Goal: Transaction & Acquisition: Purchase product/service

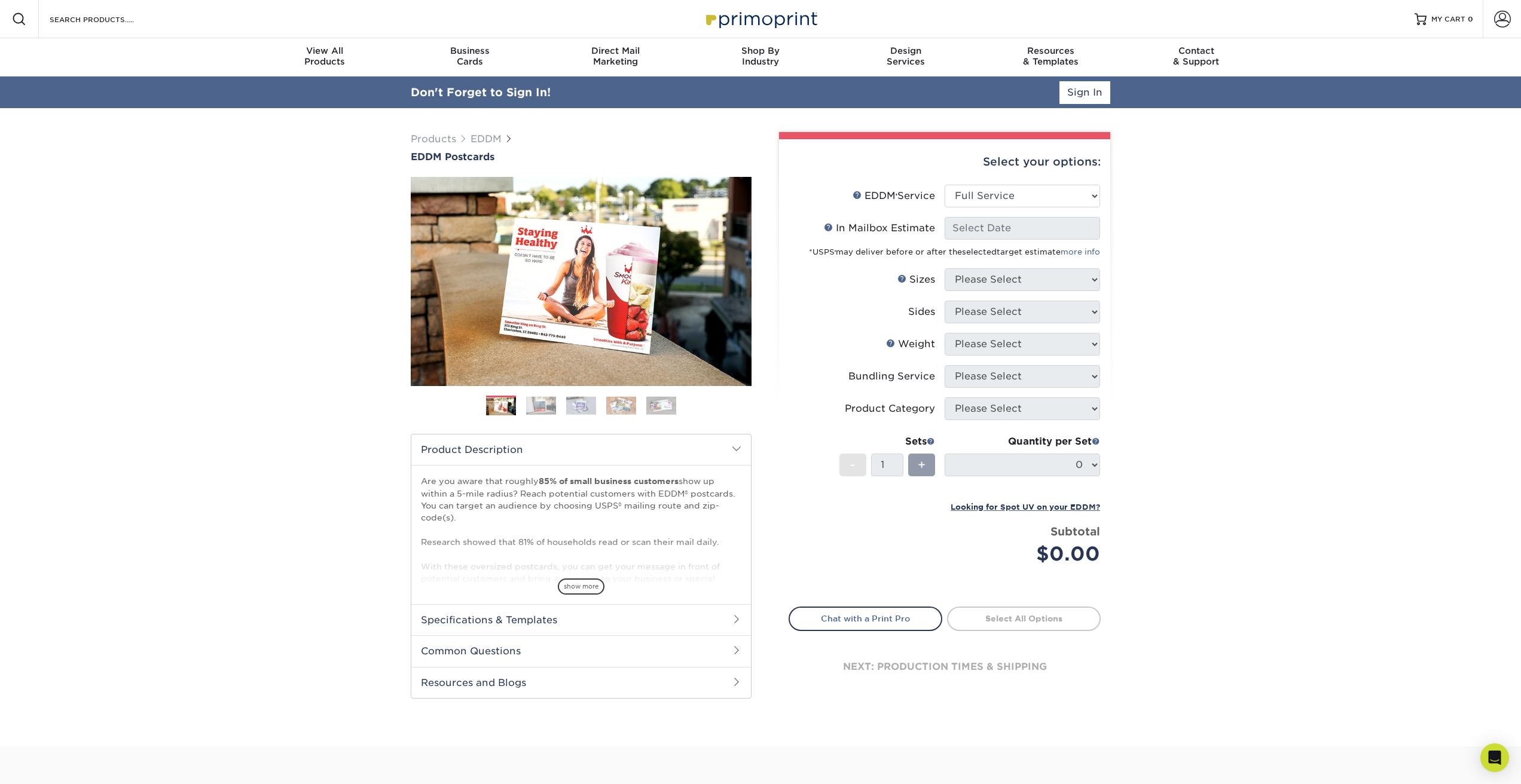
select select "full_service"
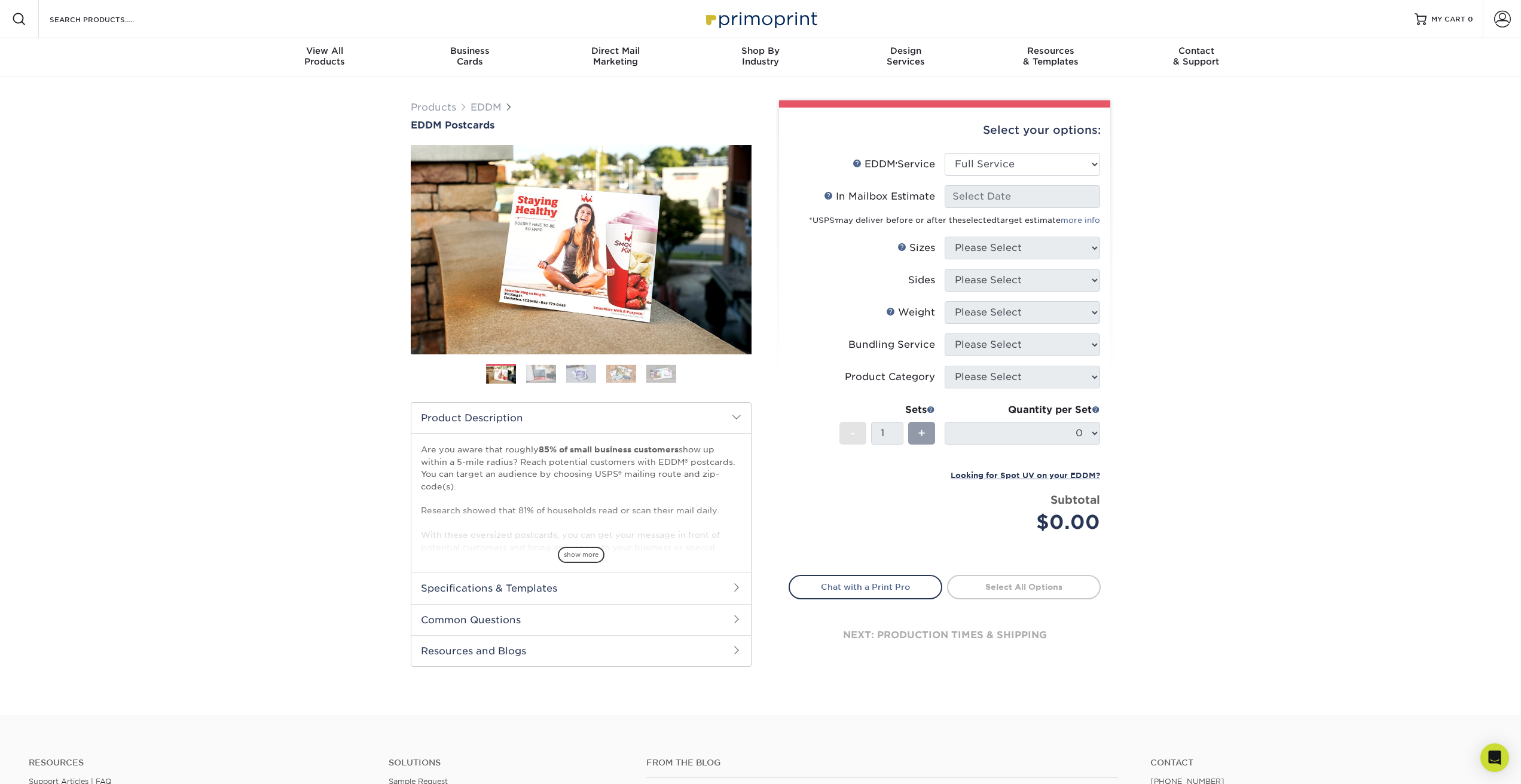
select select "full_service"
click at [974, 167] on select "Please Select Full Service Print Only" at bounding box center [1022, 163] width 156 height 23
click at [945, 153] on select "Please Select Full Service Print Only" at bounding box center [1022, 163] width 156 height 23
click at [995, 160] on select "Please Select Full Service Print Only" at bounding box center [1022, 163] width 156 height 23
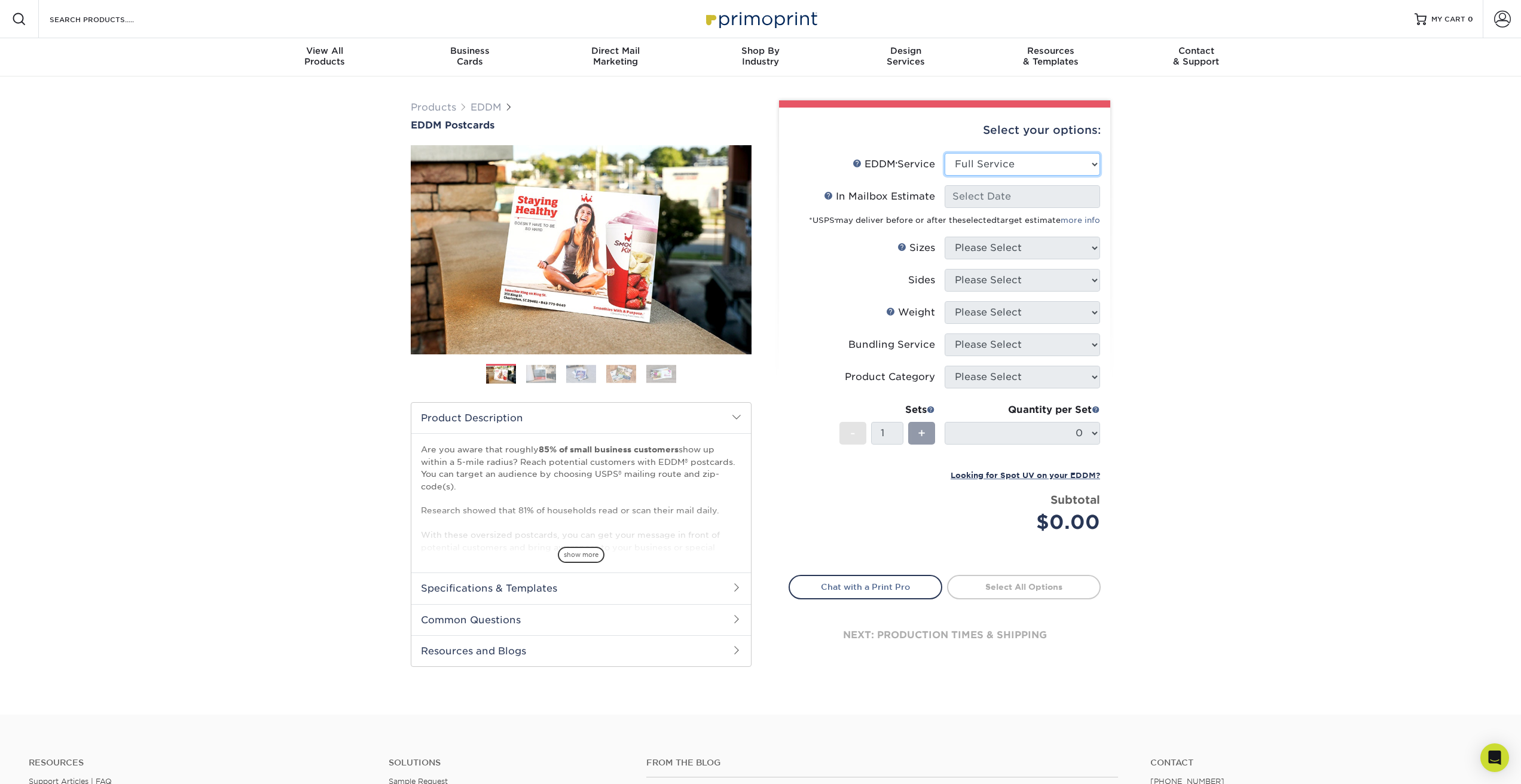
click at [945, 153] on select "Please Select Full Service Print Only" at bounding box center [1022, 163] width 156 height 23
select select "full_service"
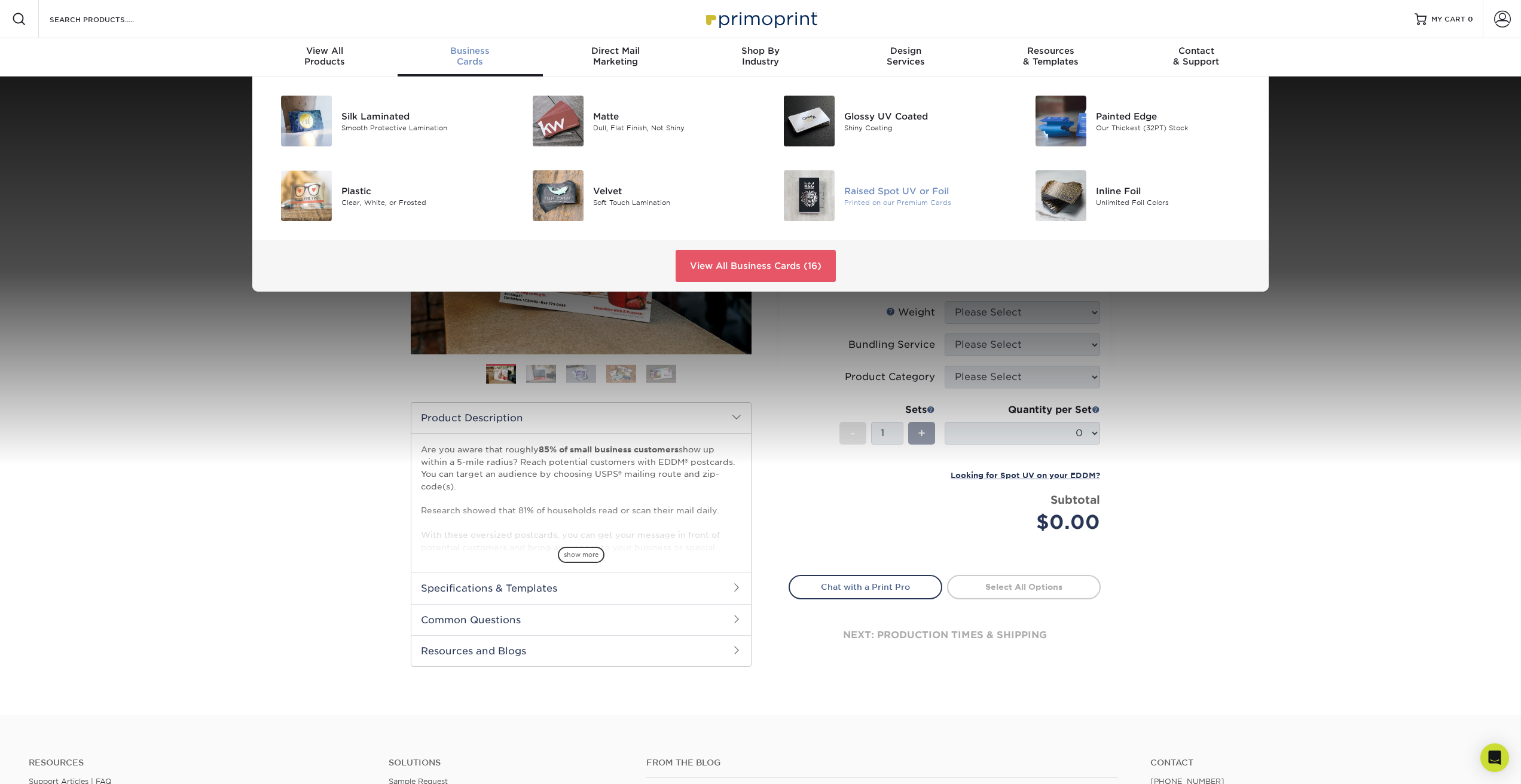
click at [922, 188] on div "Raised Spot UV or Foil" at bounding box center [924, 190] width 159 height 13
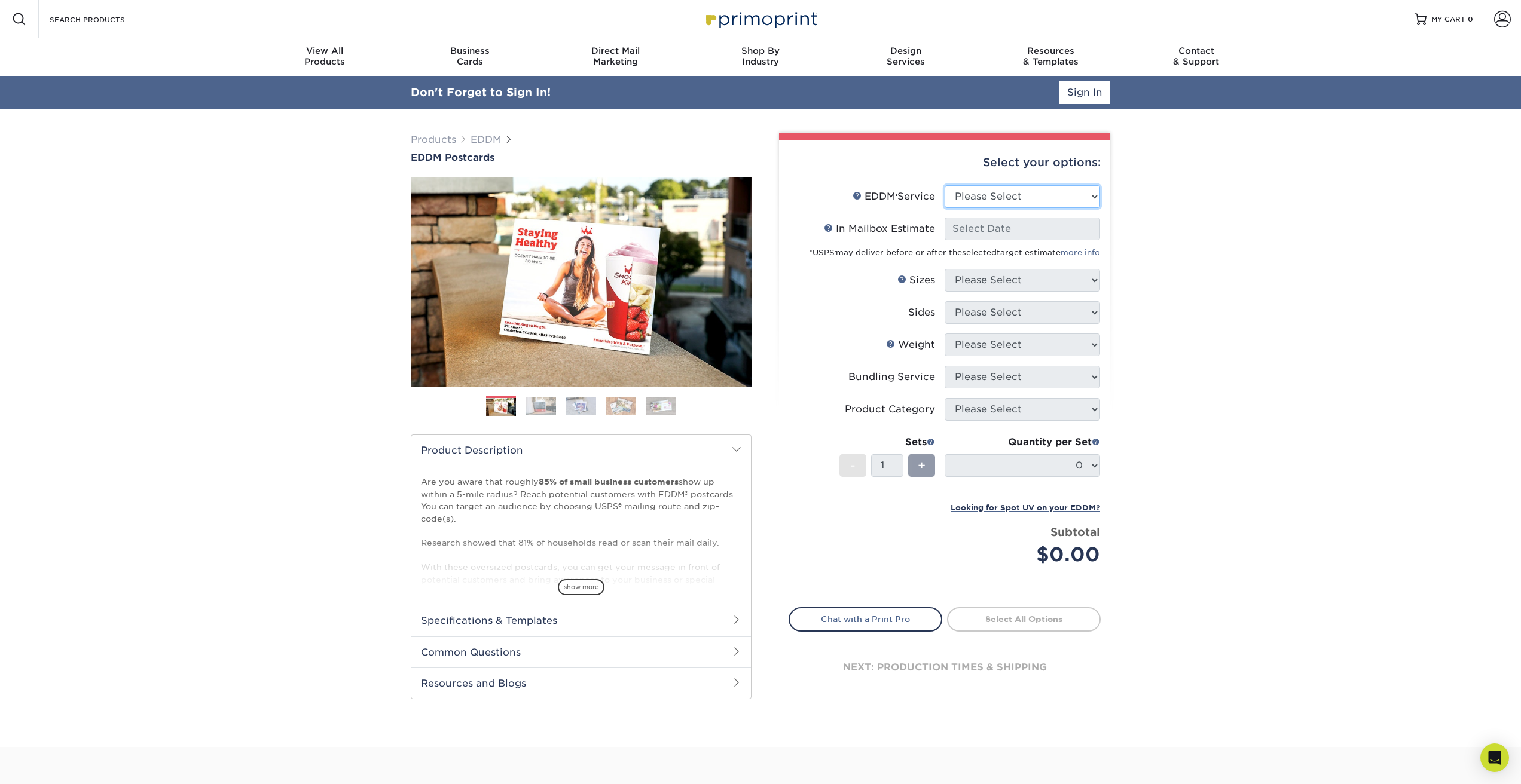
click at [1010, 198] on select "Please Select Full Service Print Only" at bounding box center [1022, 196] width 156 height 23
select select "full_service"
click at [945, 185] on select "Please Select Full Service Print Only" at bounding box center [1022, 196] width 156 height 23
select select "-1"
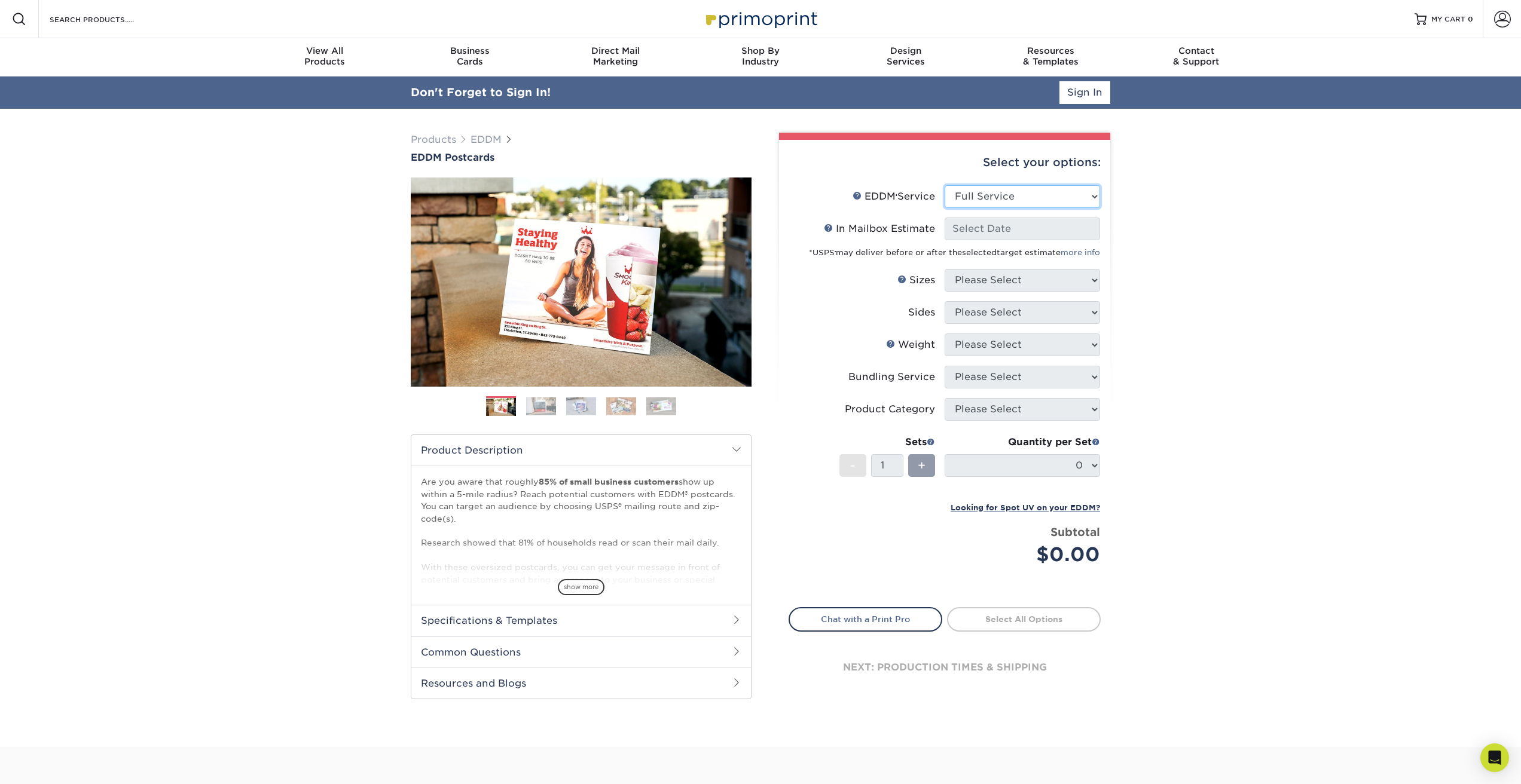
select select "-1"
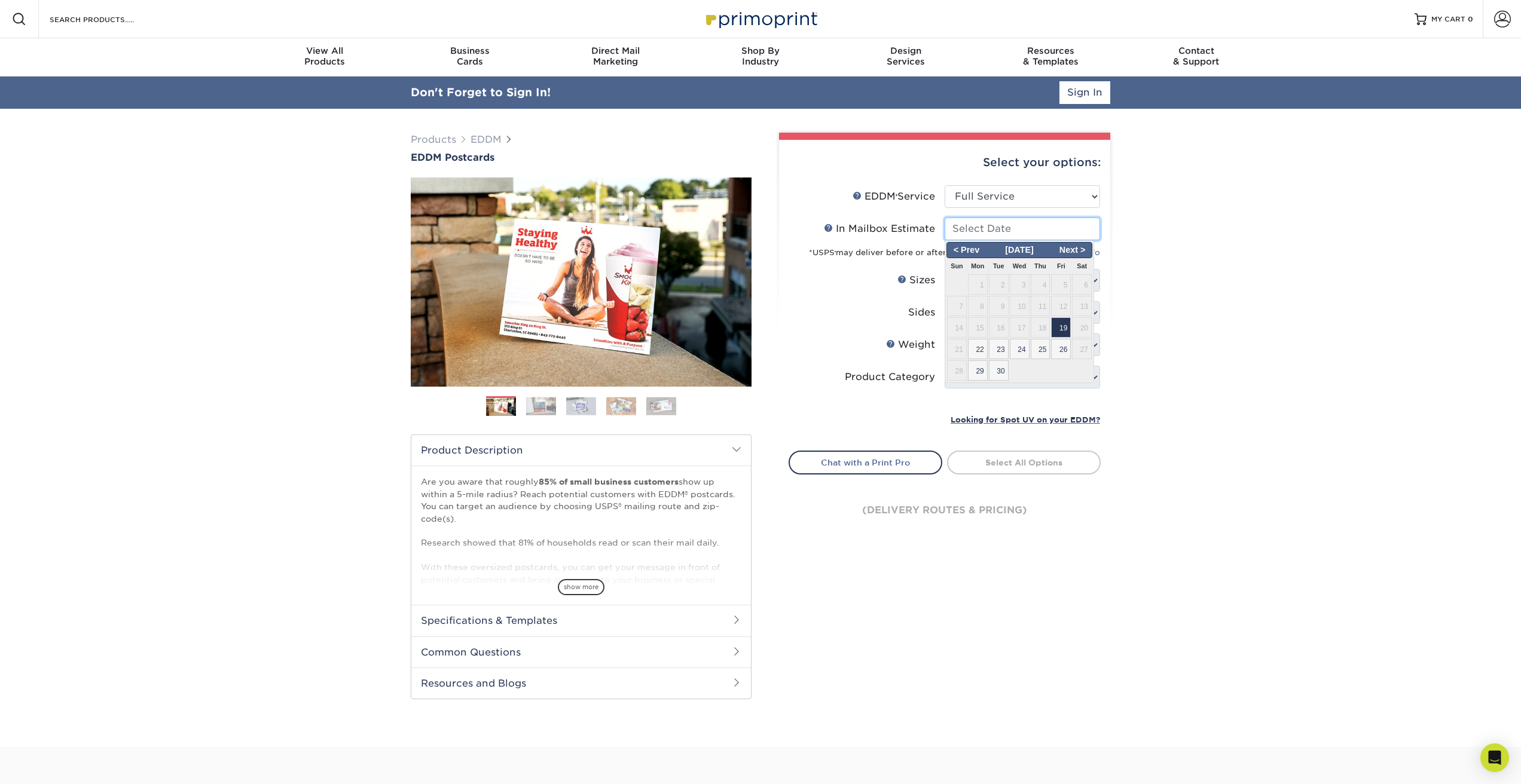
click at [994, 231] on input "In Mailbox Estimate Help In Mailbox Estimate" at bounding box center [1022, 228] width 156 height 23
click at [1057, 323] on span "19" at bounding box center [1061, 327] width 20 height 21
type input "2025-09-19"
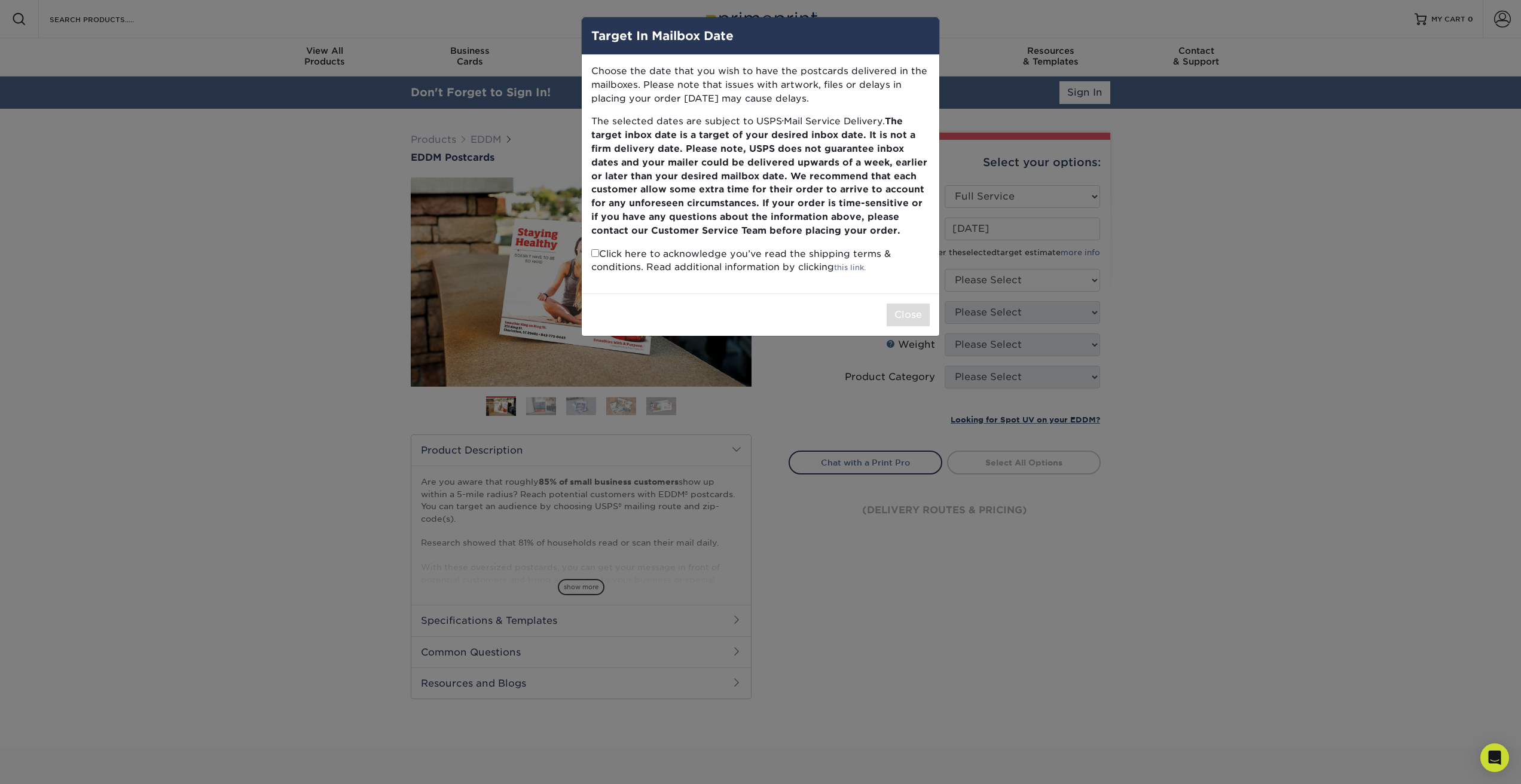
click at [594, 251] on input "checkbox" at bounding box center [595, 254] width 8 height 8
checkbox input "true"
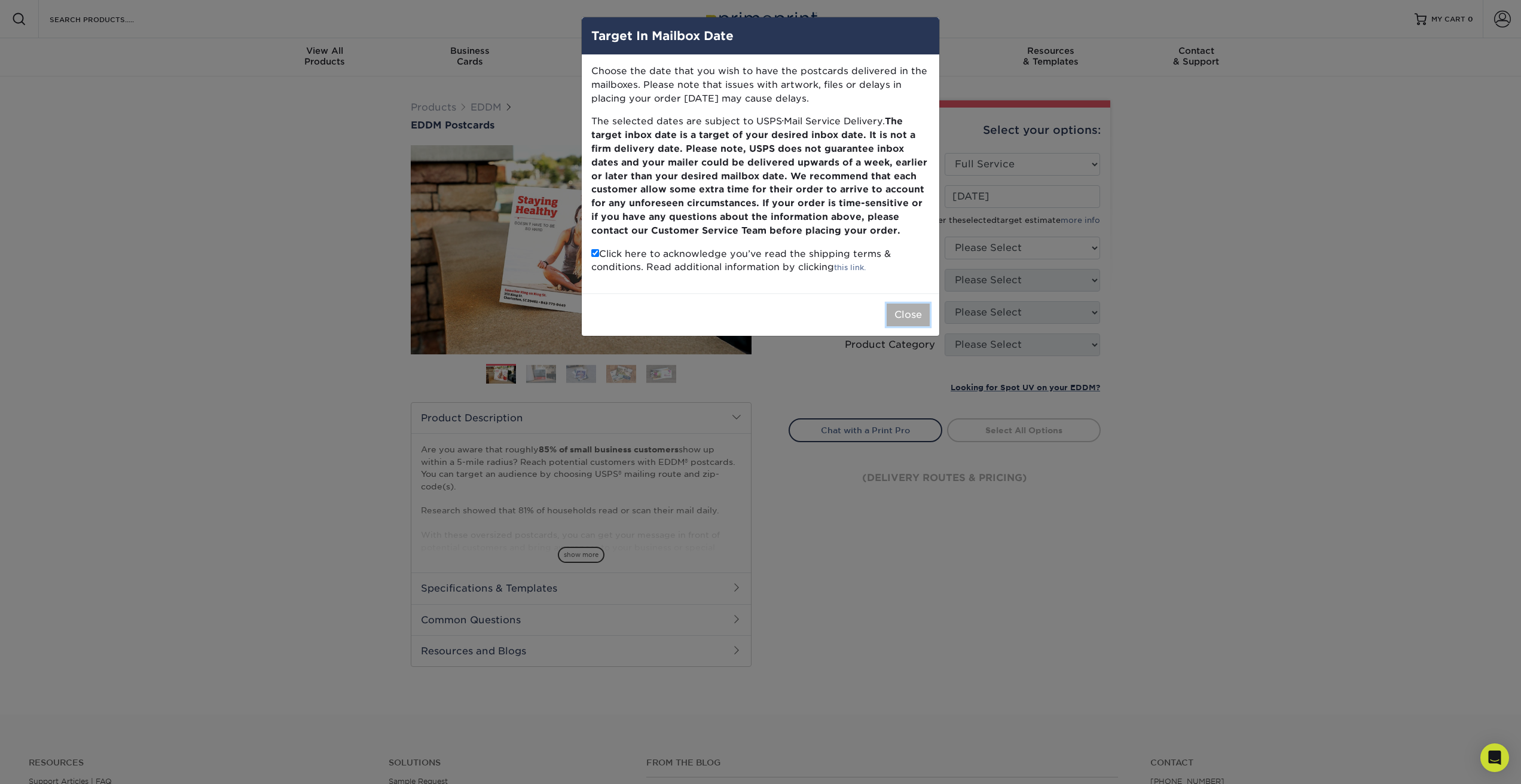
click at [905, 307] on button "Close" at bounding box center [908, 314] width 43 height 23
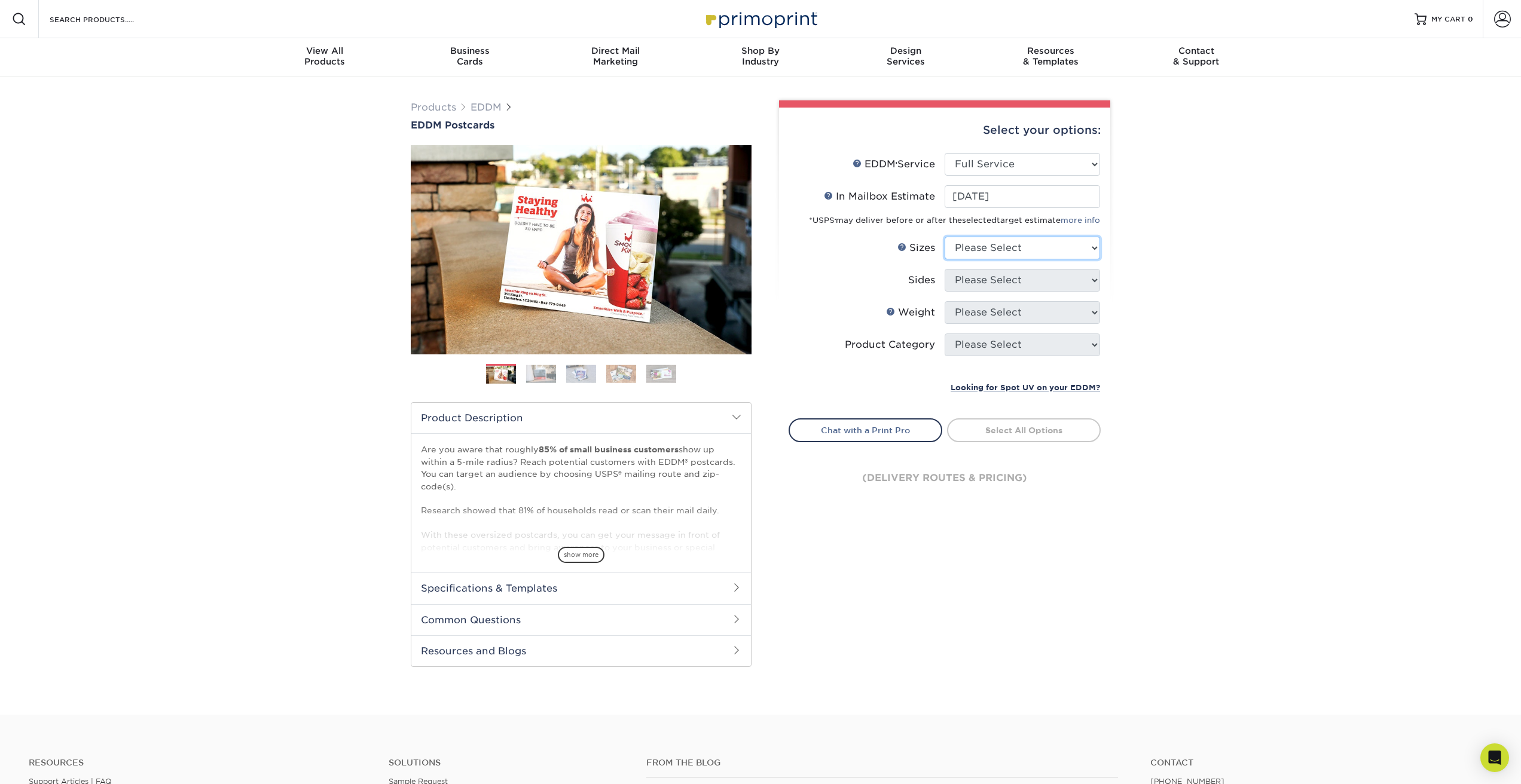
click at [990, 250] on select "Please Select 4.5" x 12" 6" x 12" 6.5" x 8" 6.5" x 9" 6.5" x 12" 7" x 8.5" 8" x…" at bounding box center [1022, 248] width 156 height 23
select select "4.50x12.00"
click at [945, 237] on select "Please Select 4.5" x 12" 6" x 12" 6.5" x 8" 6.5" x 9" 6.5" x 12" 7" x 8.5" 8" x…" at bounding box center [1022, 248] width 156 height 23
click at [975, 278] on select "Please Select Print Both Sides Print Front Only" at bounding box center [1022, 280] width 156 height 23
select select "13abbda7-1d64-4f25-8bb2-c179b224825d"
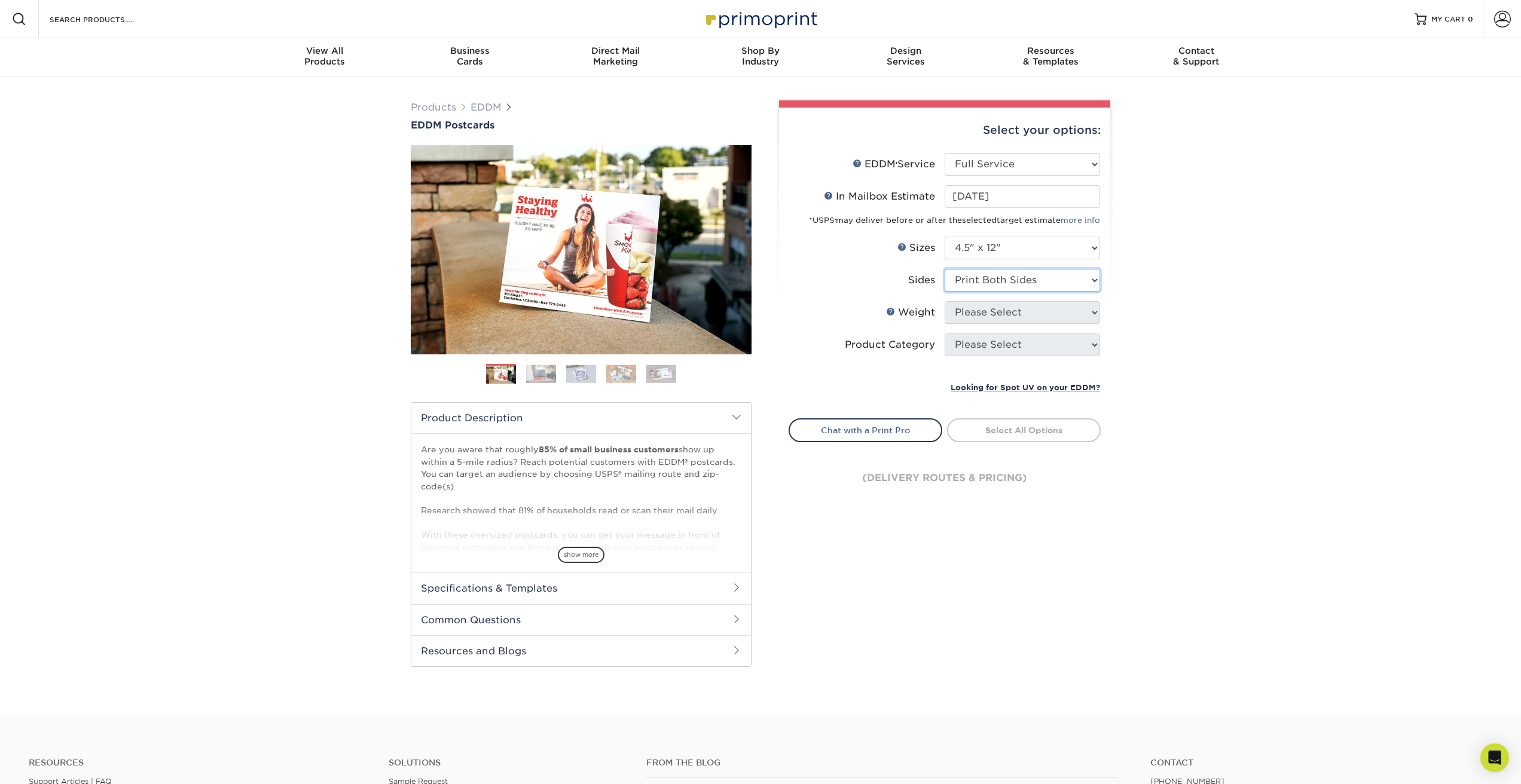
click at [945, 269] on select "Please Select Print Both Sides Print Front Only" at bounding box center [1022, 280] width 156 height 23
click at [971, 309] on select "Please Select 14PT 16PT" at bounding box center [1022, 312] width 156 height 23
select select "16PT"
click at [945, 301] on select "Please Select 14PT 16PT" at bounding box center [1022, 312] width 156 height 23
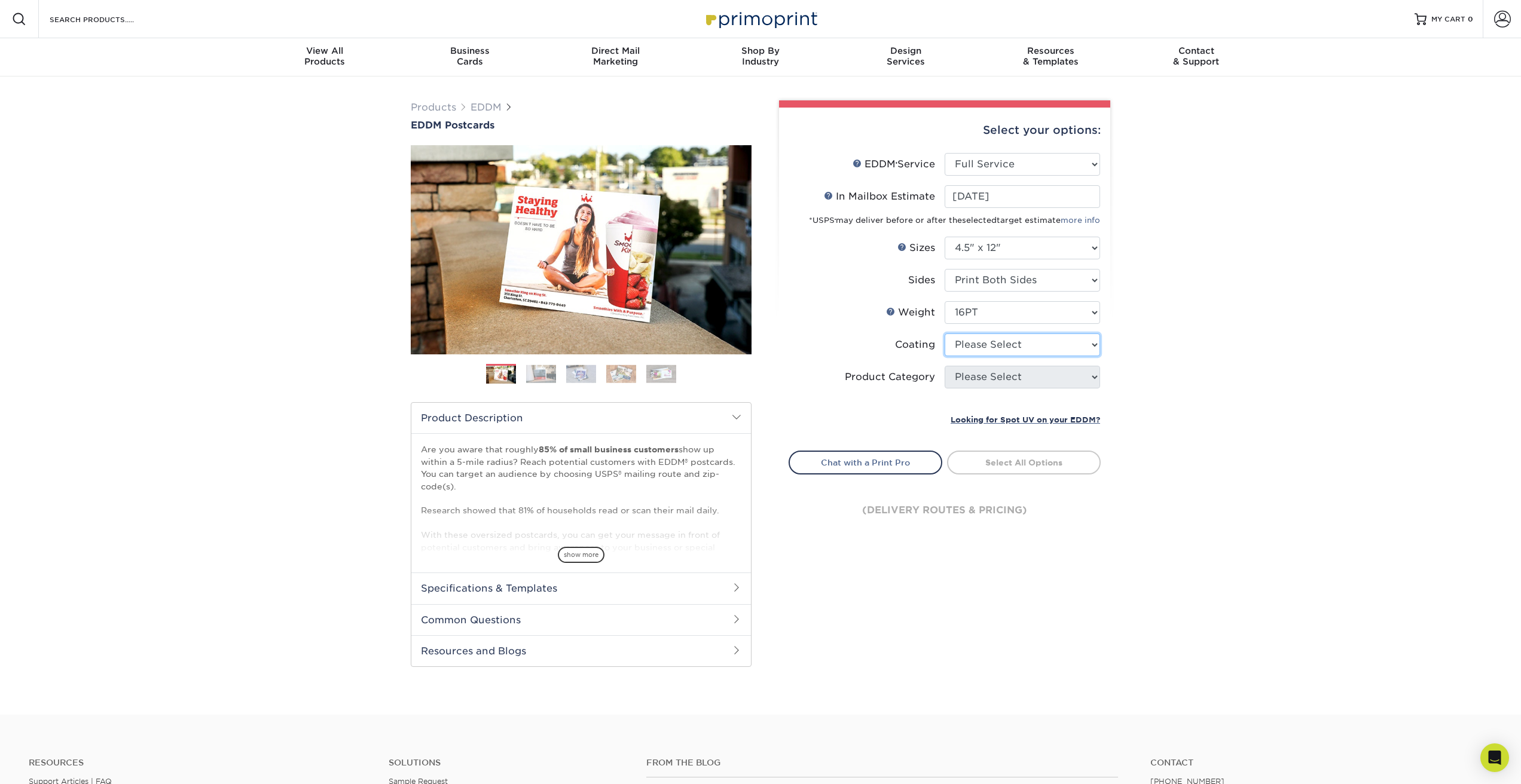
click at [966, 352] on select at bounding box center [1022, 345] width 156 height 23
select select "1e8116af-acfc-44b1-83dc-8181aa338834"
click at [945, 334] on select at bounding box center [1022, 345] width 156 height 23
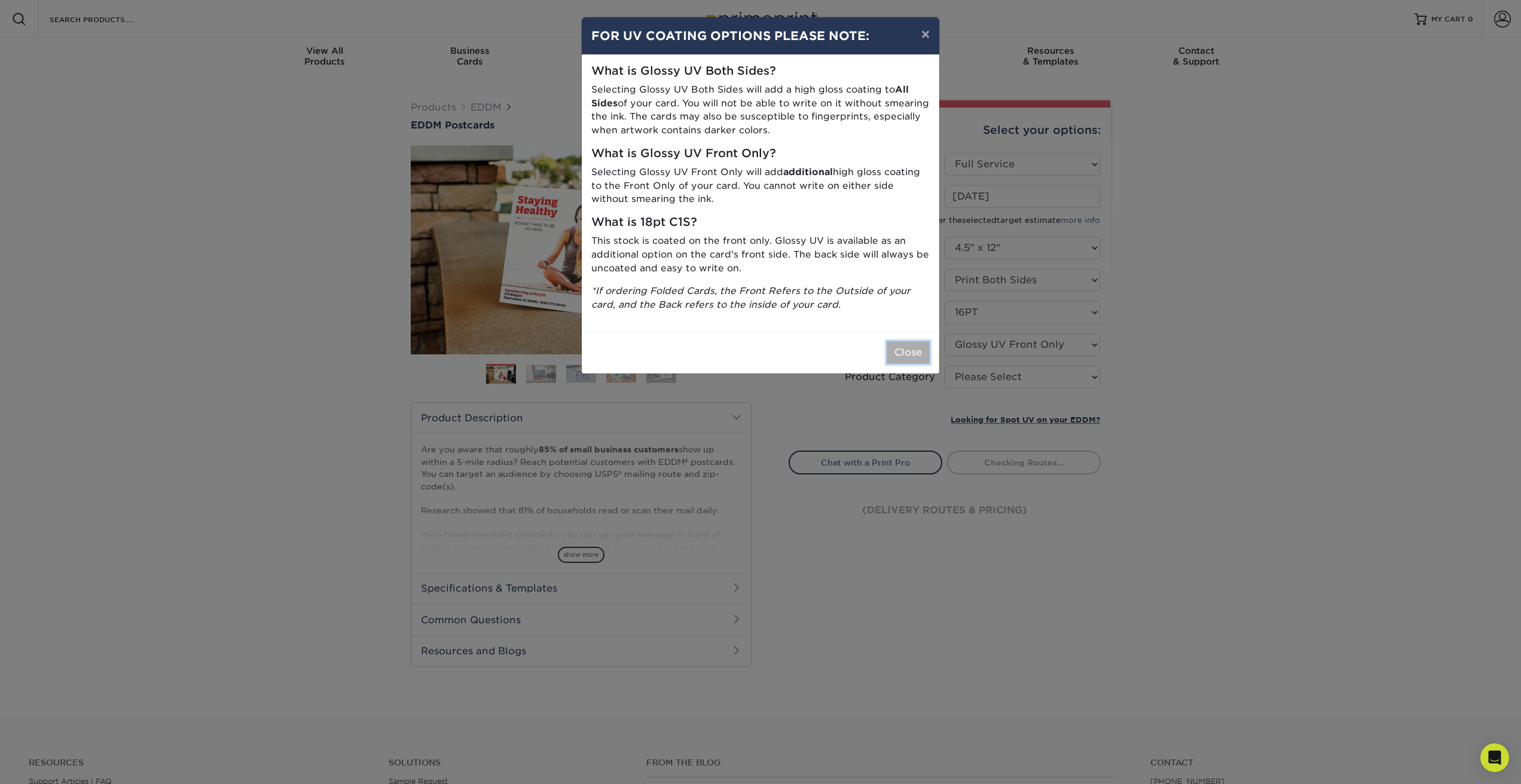
click at [919, 359] on button "Close" at bounding box center [908, 352] width 43 height 23
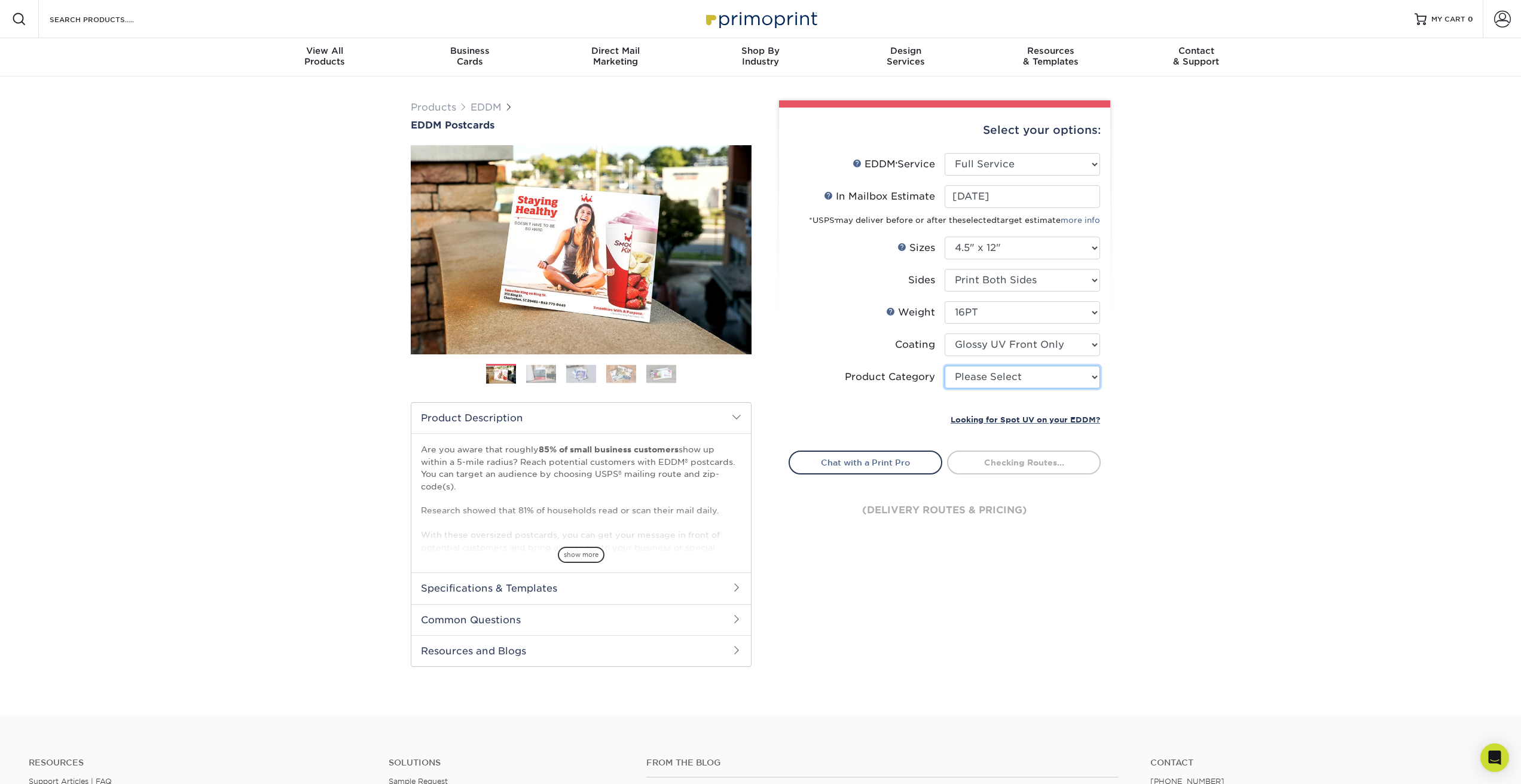
click at [968, 375] on select "Please Select Postcards" at bounding box center [1022, 377] width 156 height 23
select select "9b7272e0-d6c8-4c3c-8e97-d3a1bcdab858"
click at [945, 366] on select "Please Select Postcards" at bounding box center [1022, 377] width 156 height 23
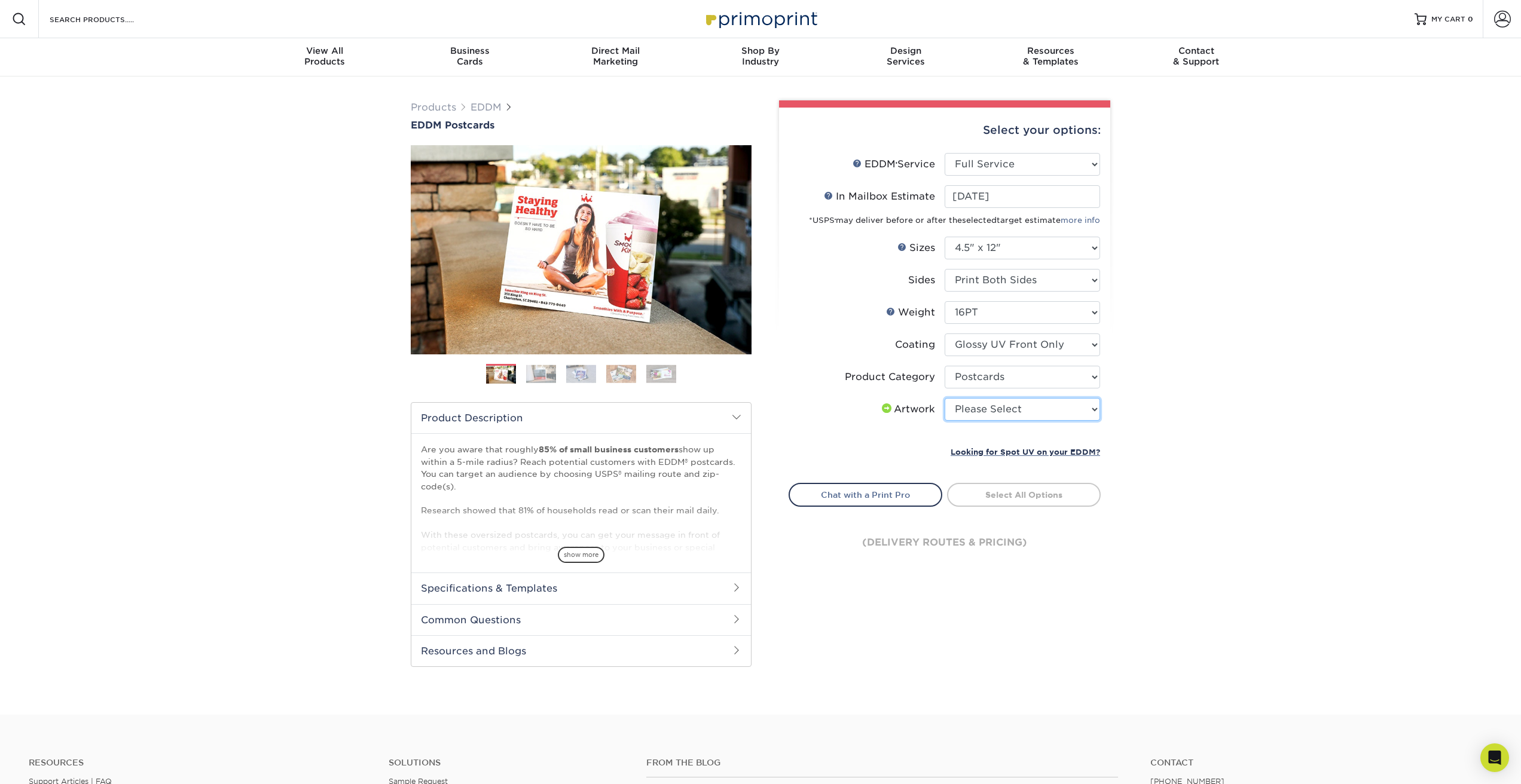
click at [973, 402] on select "Please Select I will upload files I need a design - $150" at bounding box center [1022, 409] width 156 height 23
select select "upload"
click at [945, 398] on select "Please Select I will upload files I need a design - $150" at bounding box center [1022, 409] width 156 height 23
click at [983, 490] on link "Select Routes" at bounding box center [1023, 493] width 154 height 22
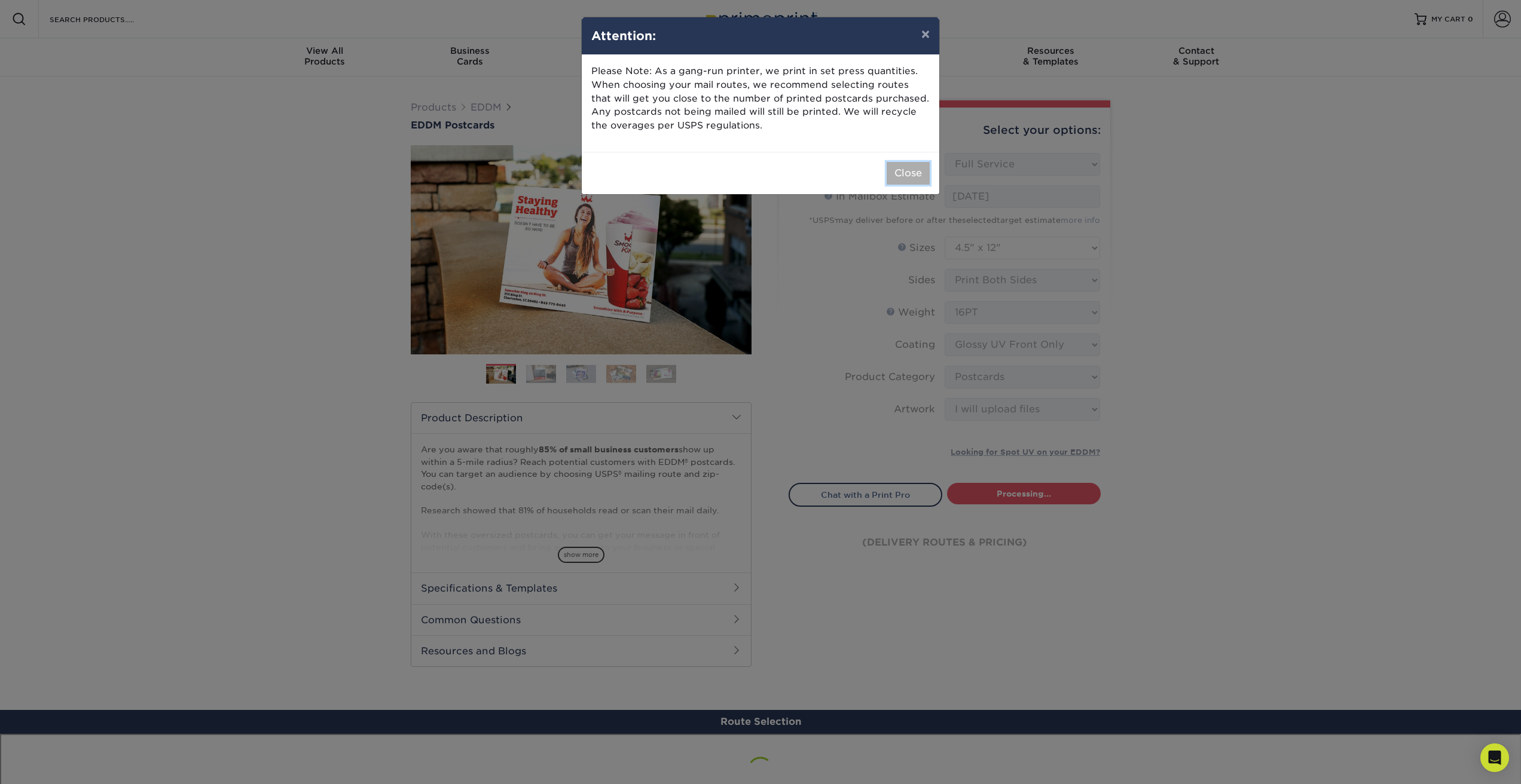
click at [904, 170] on button "Close" at bounding box center [908, 172] width 43 height 23
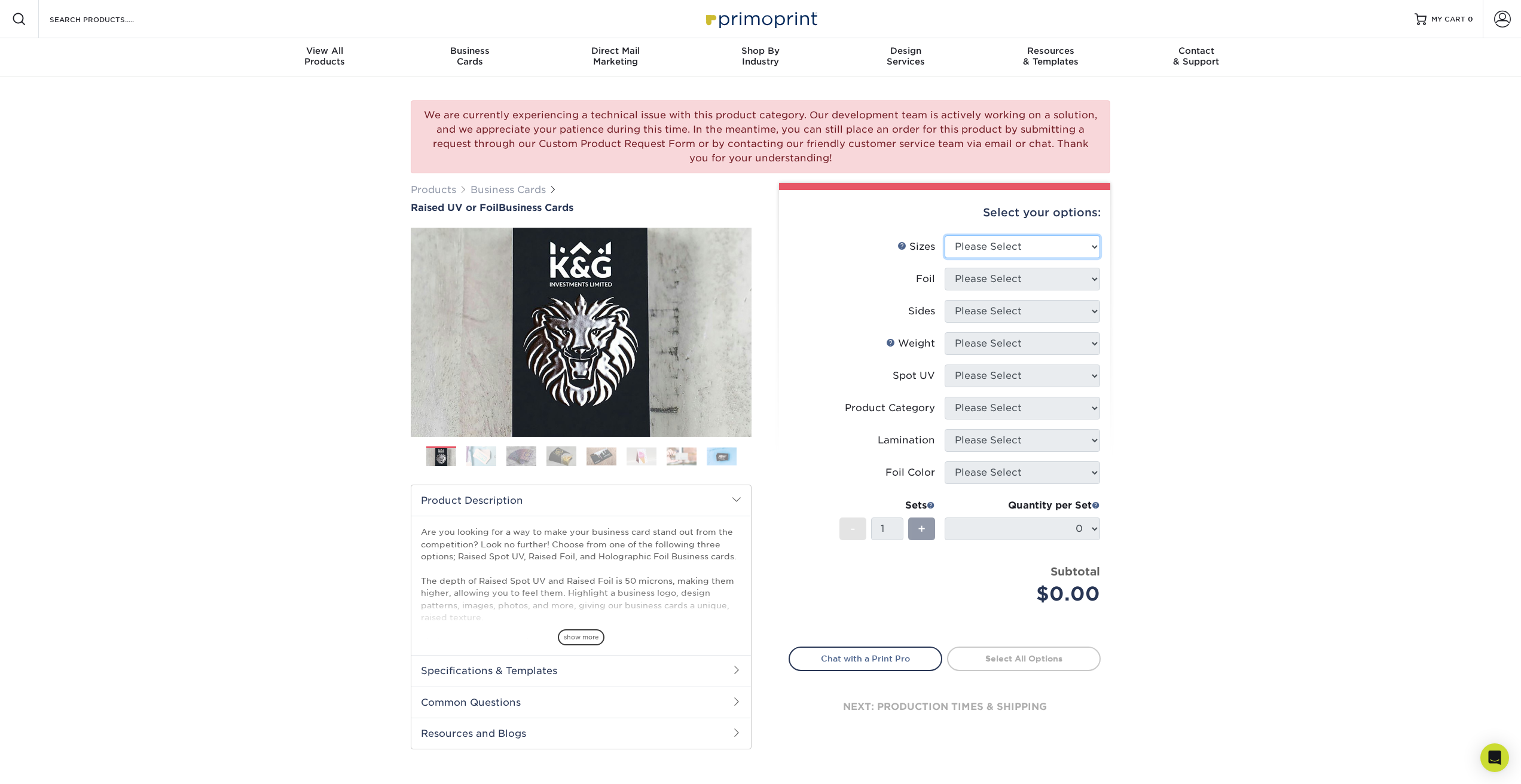
click at [970, 245] on select "Please Select 2" x 3.5" - Standard" at bounding box center [1022, 247] width 156 height 23
select select "2.00x3.50"
click at [945, 236] on select "Please Select 2" x 3.5" - Standard" at bounding box center [1022, 247] width 156 height 23
click at [972, 280] on select "Please Select No Yes" at bounding box center [1022, 279] width 156 height 23
select select "0"
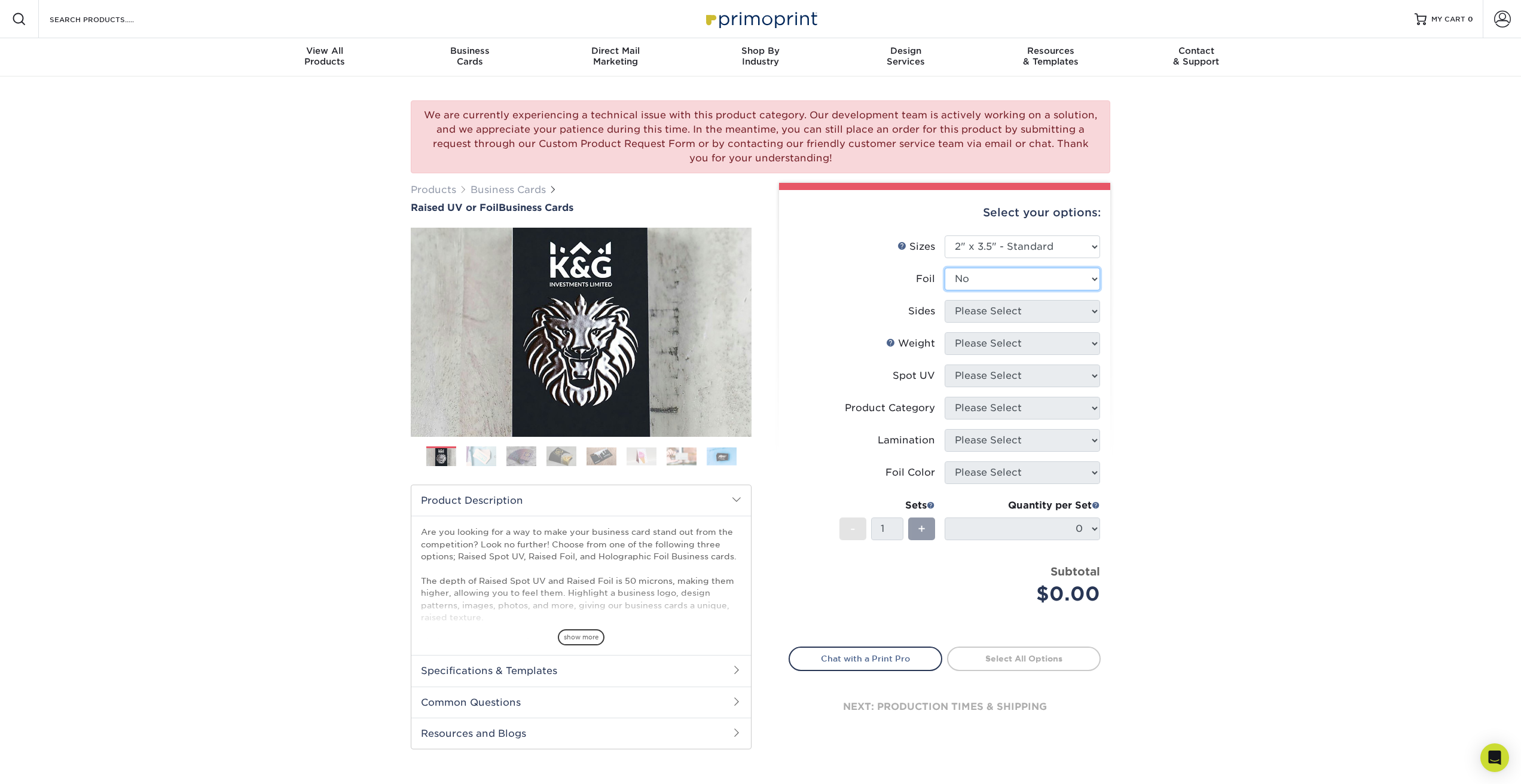
click at [945, 268] on select "Please Select No Yes" at bounding box center [1022, 279] width 156 height 23
click at [969, 309] on select "Please Select Print Both Sides Print Front Only" at bounding box center [1022, 310] width 156 height 23
select select "13abbda7-1d64-4f25-8bb2-c179b224825d"
click at [945, 300] on select "Please Select Print Both Sides Print Front Only" at bounding box center [1022, 310] width 156 height 23
click at [967, 343] on select "Please Select 16PT" at bounding box center [1022, 343] width 156 height 23
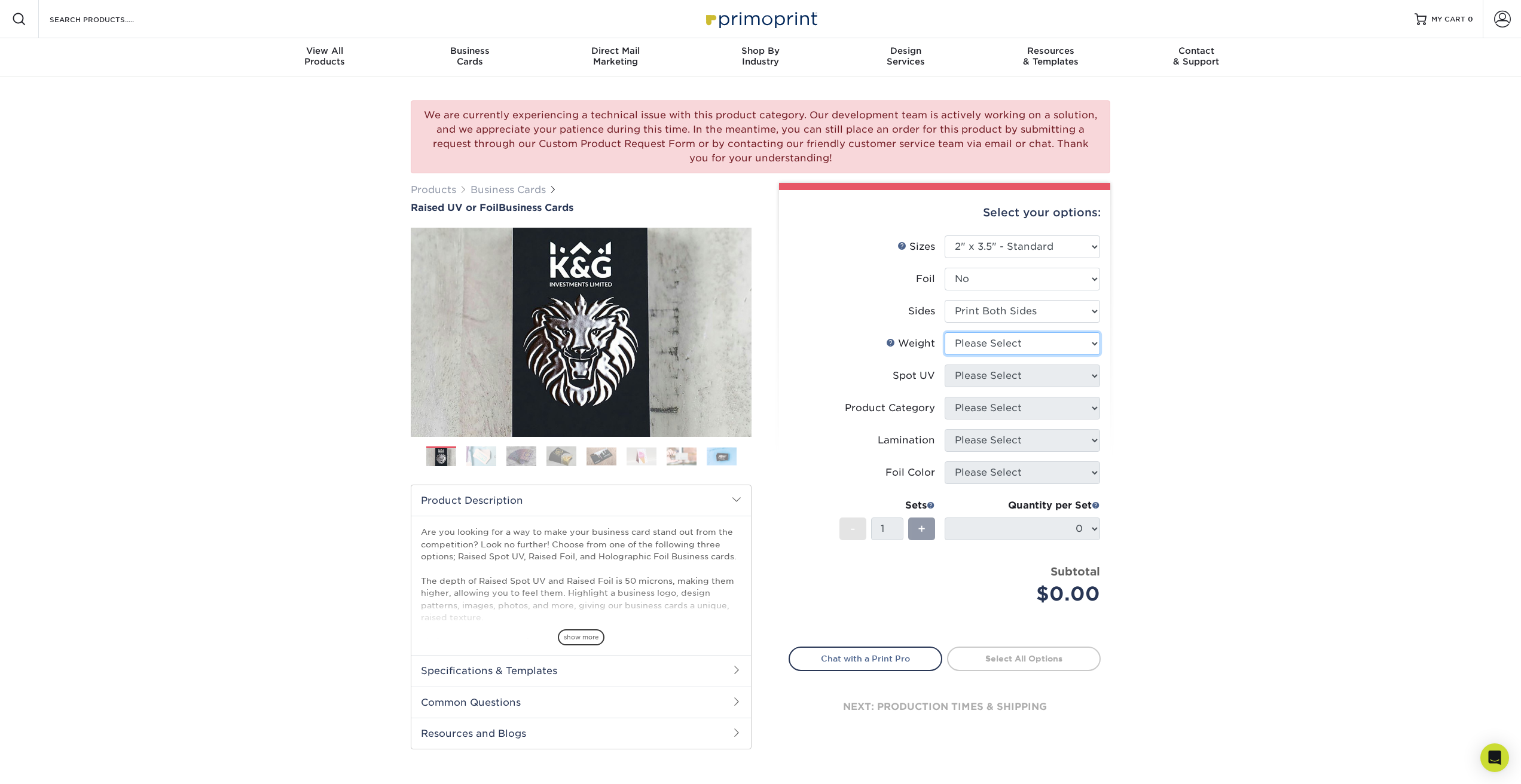
select select "16PT"
click at [945, 332] on select "Please Select 16PT" at bounding box center [1022, 343] width 156 height 23
click at [967, 371] on select "Please Select No Spot UV Front Only" at bounding box center [1022, 375] width 156 height 23
select select "3"
click at [945, 364] on select "Please Select No Spot UV Front Only" at bounding box center [1022, 375] width 156 height 23
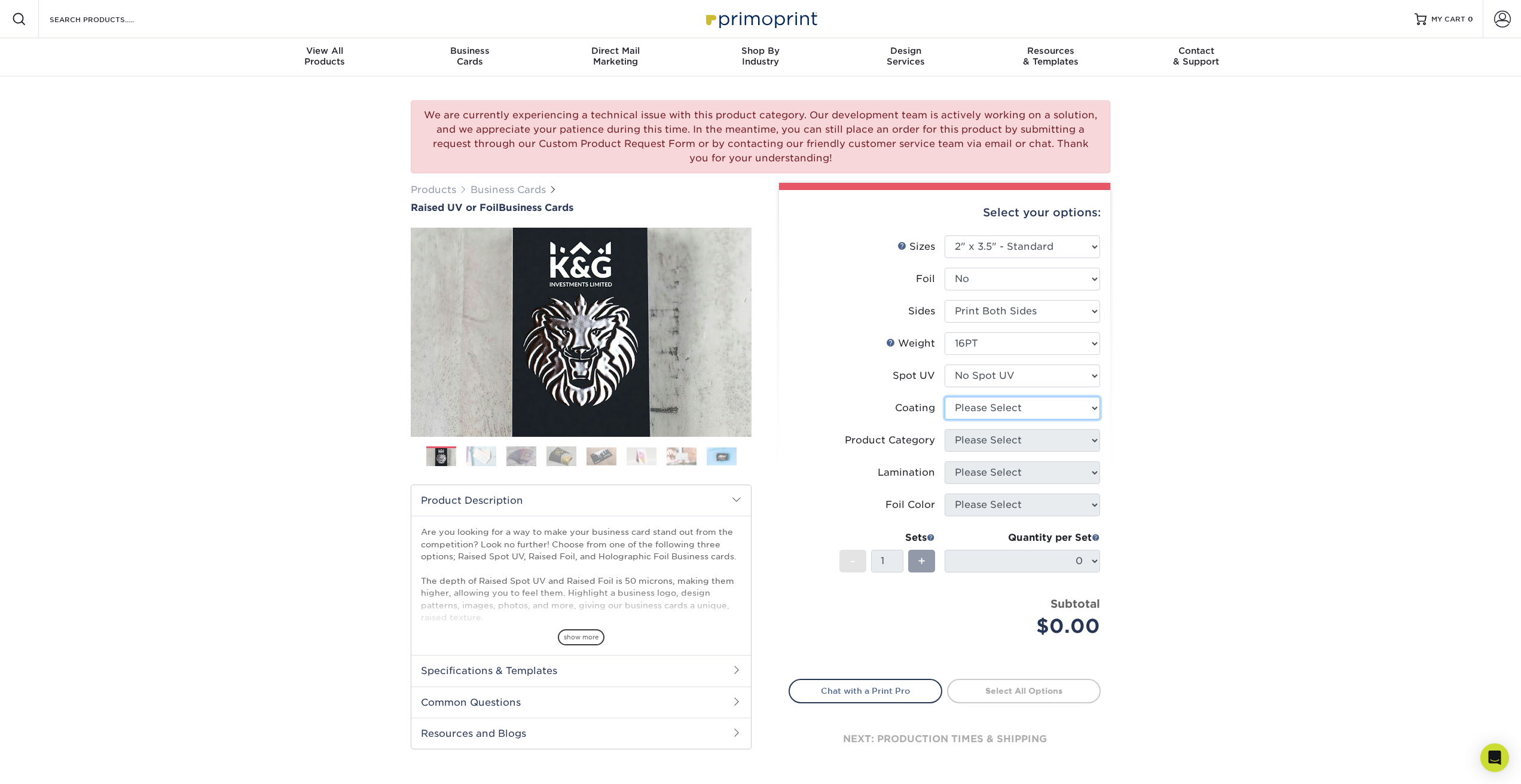
click at [966, 412] on select at bounding box center [1022, 407] width 156 height 23
select select "3e7618de-abca-4bda-9f97-8b9129e913d8"
click at [945, 396] on select at bounding box center [1022, 407] width 156 height 23
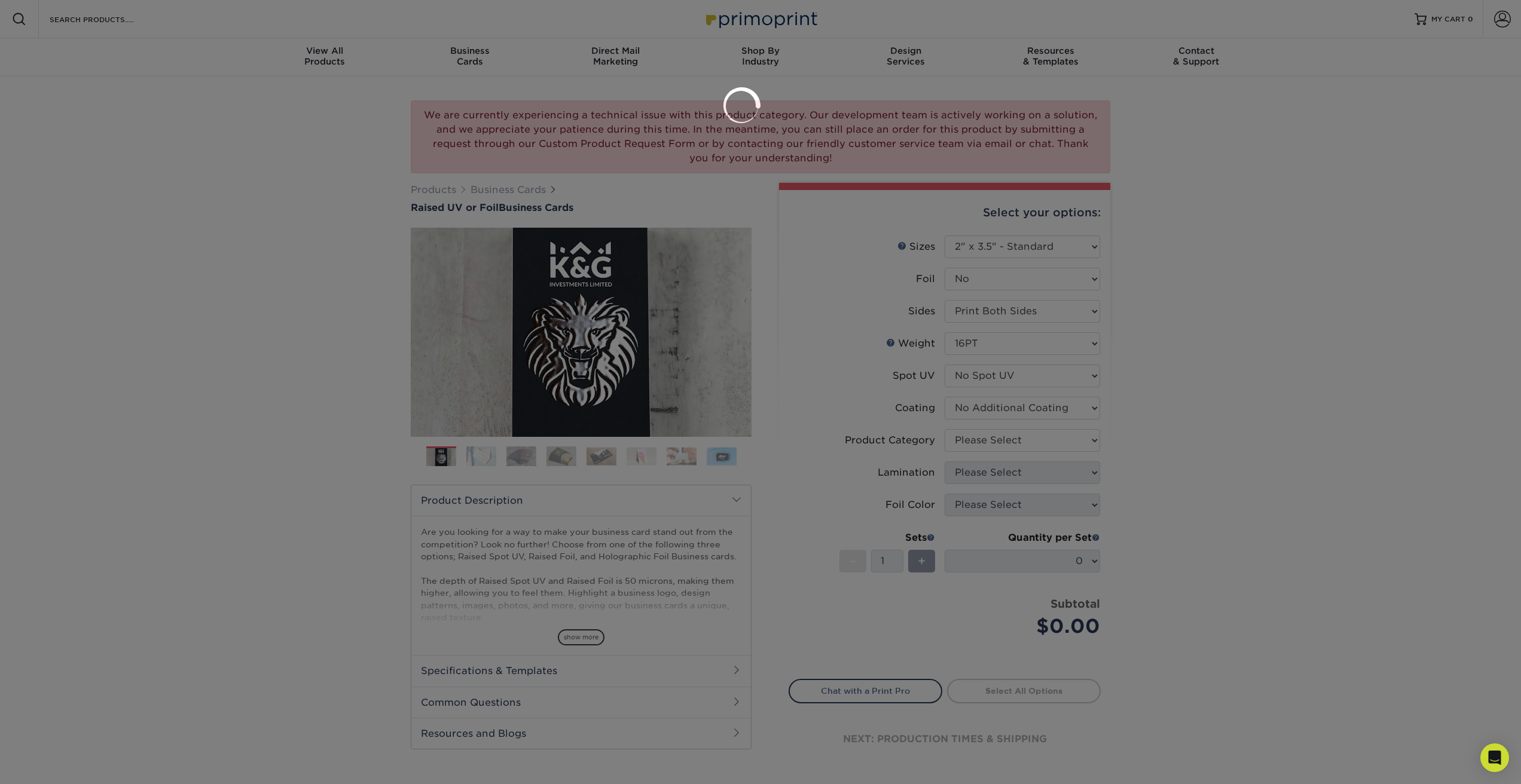
click at [961, 437] on div at bounding box center [760, 392] width 1521 height 784
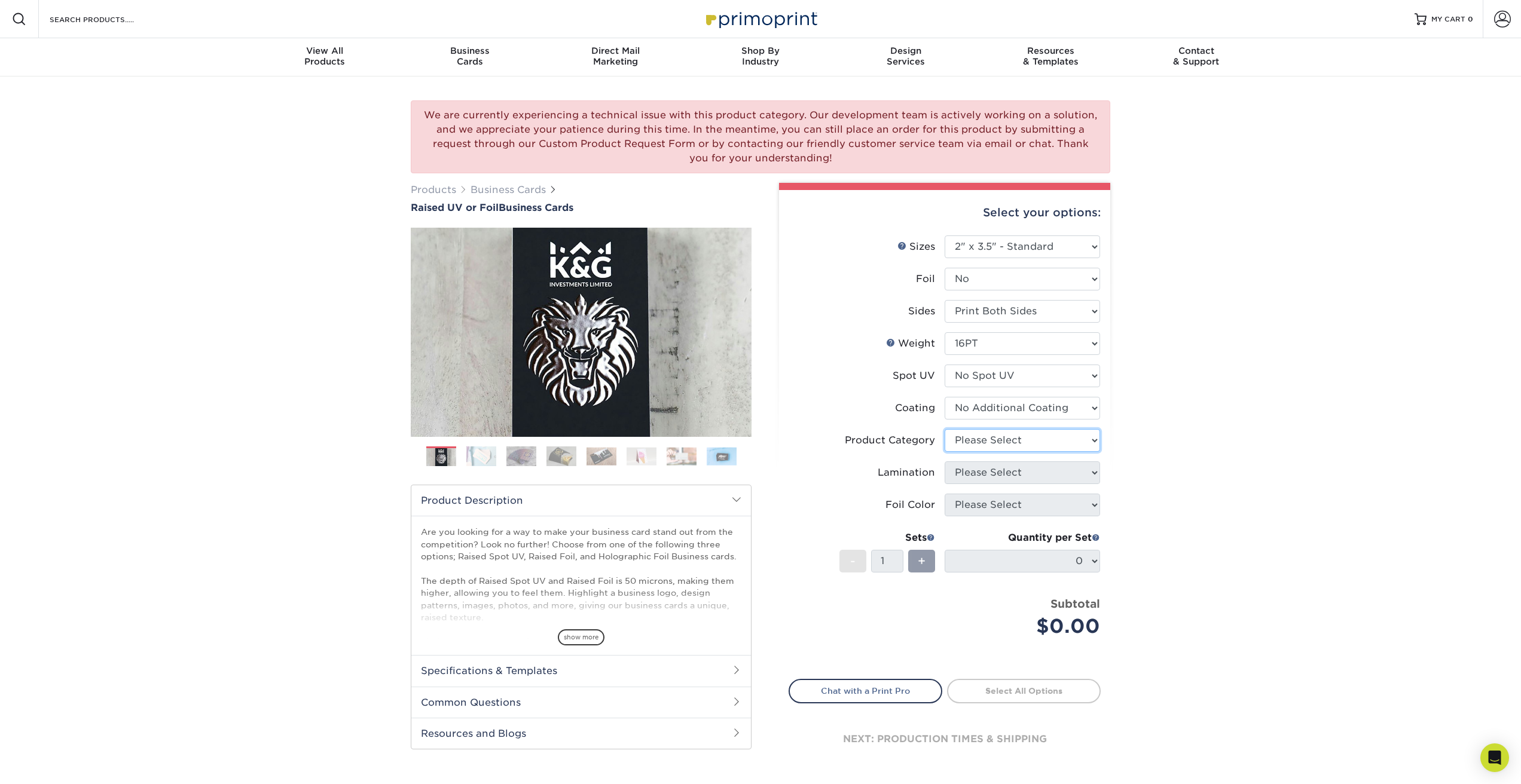
click at [957, 448] on select "Please Select" at bounding box center [1022, 439] width 156 height 23
click at [945, 429] on select "Please Select" at bounding box center [1022, 439] width 156 height 23
click at [971, 297] on li "Foil Please Select No Yes" at bounding box center [944, 284] width 310 height 32
click at [965, 316] on select "Please Select Print Both Sides Print Front Only" at bounding box center [1022, 310] width 156 height 23
click at [968, 369] on select "Please Select No Spot UV Front Only" at bounding box center [1022, 375] width 156 height 23
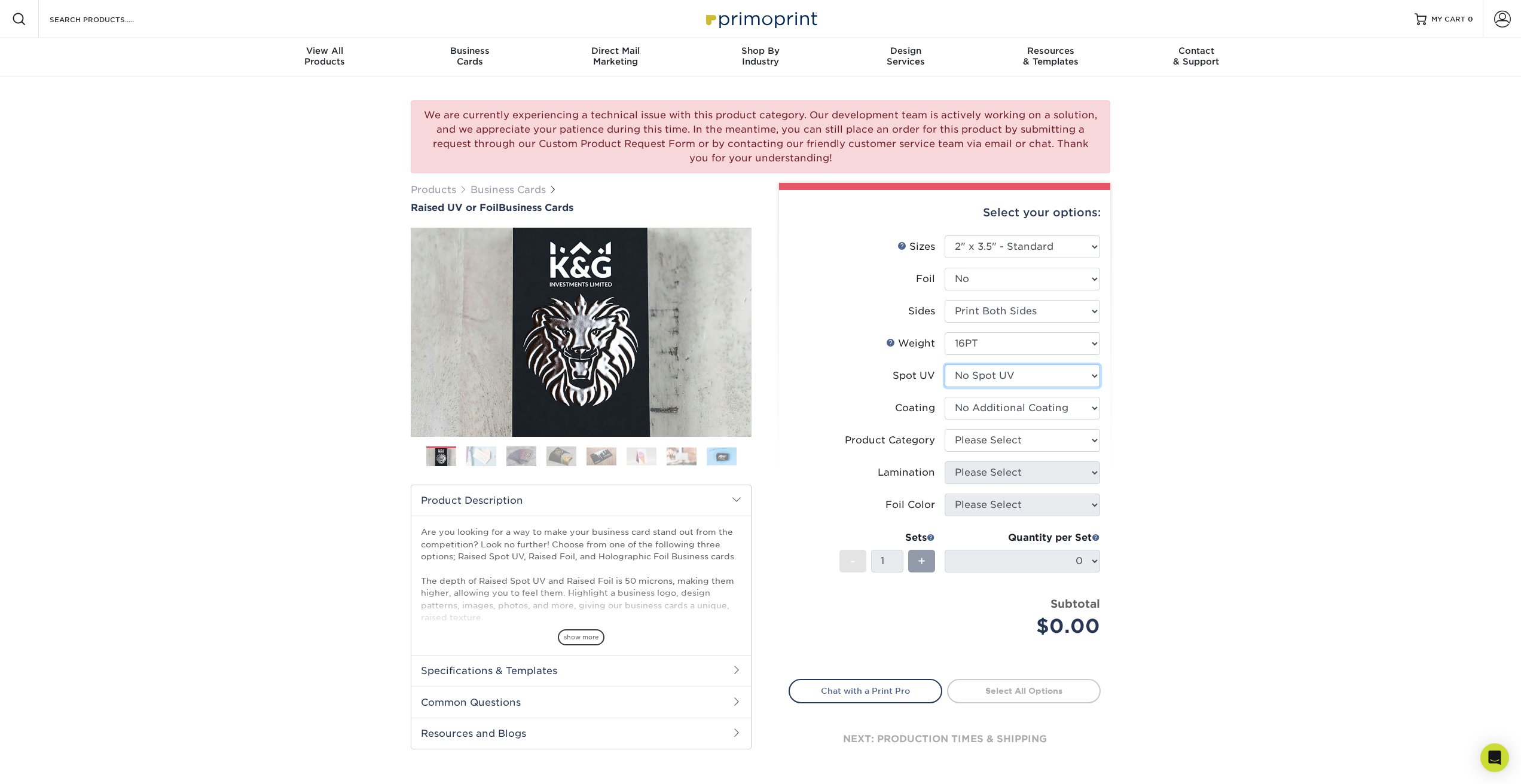
click at [945, 364] on select "Please Select No Spot UV Front Only" at bounding box center [1022, 375] width 156 height 23
click at [971, 377] on select "Please Select No Spot UV Front Only" at bounding box center [1022, 375] width 156 height 23
select select "1"
click at [945, 364] on select "Please Select No Spot UV Front Only" at bounding box center [1022, 375] width 156 height 23
select select "-1"
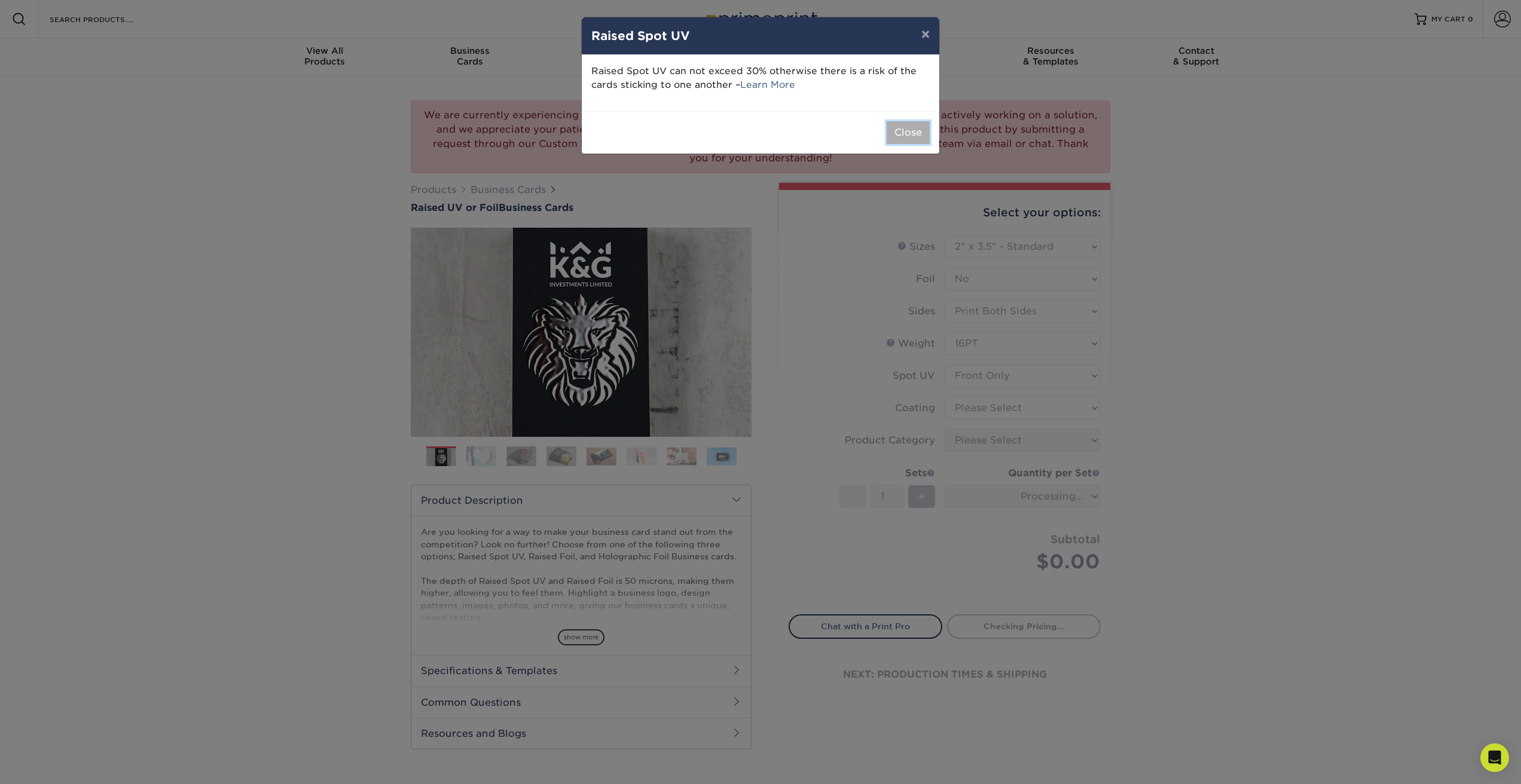
click at [916, 125] on button "Close" at bounding box center [908, 132] width 43 height 23
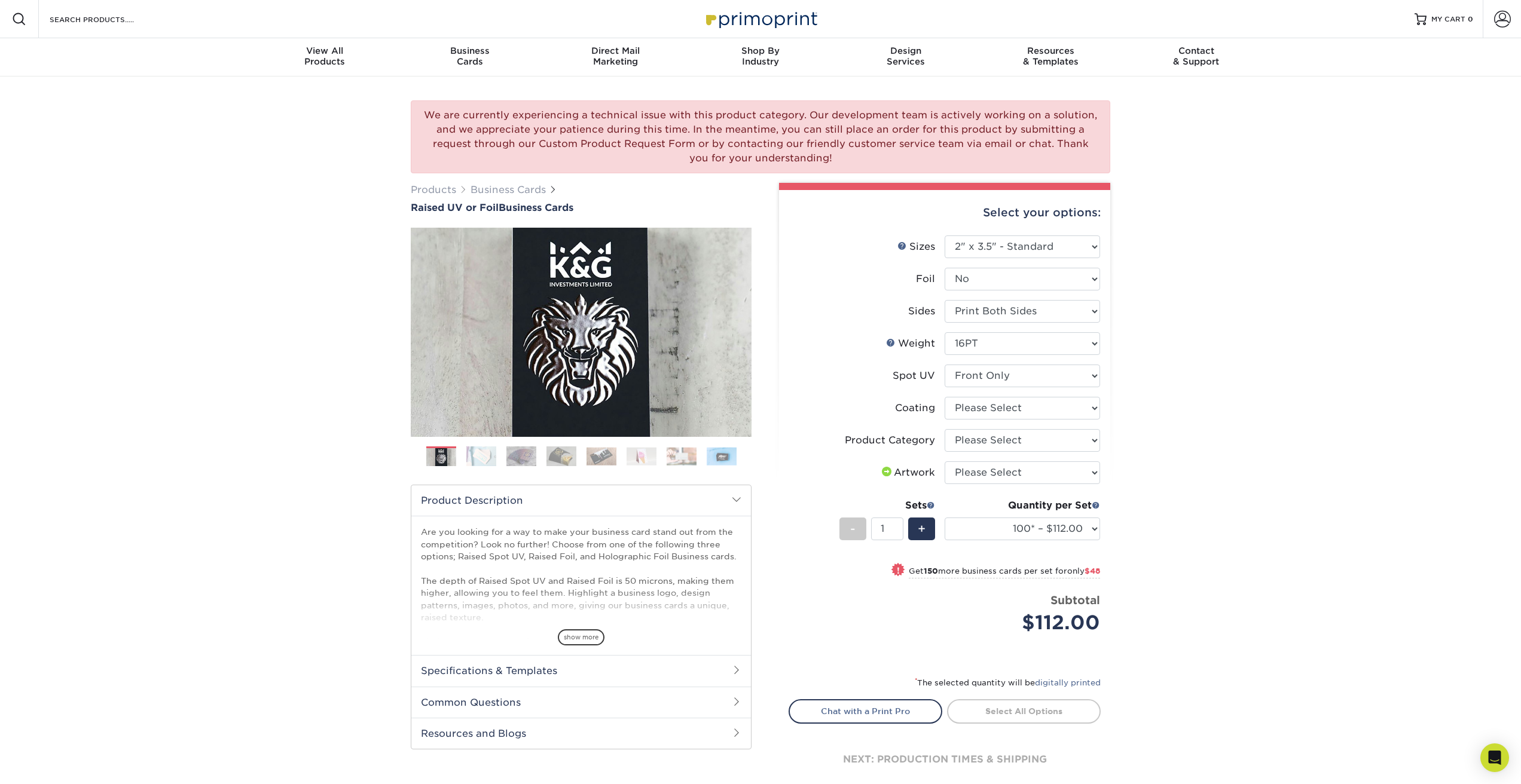
click at [816, 112] on div "We are currently experiencing a technical issue with this product category. Our…" at bounding box center [760, 137] width 699 height 72
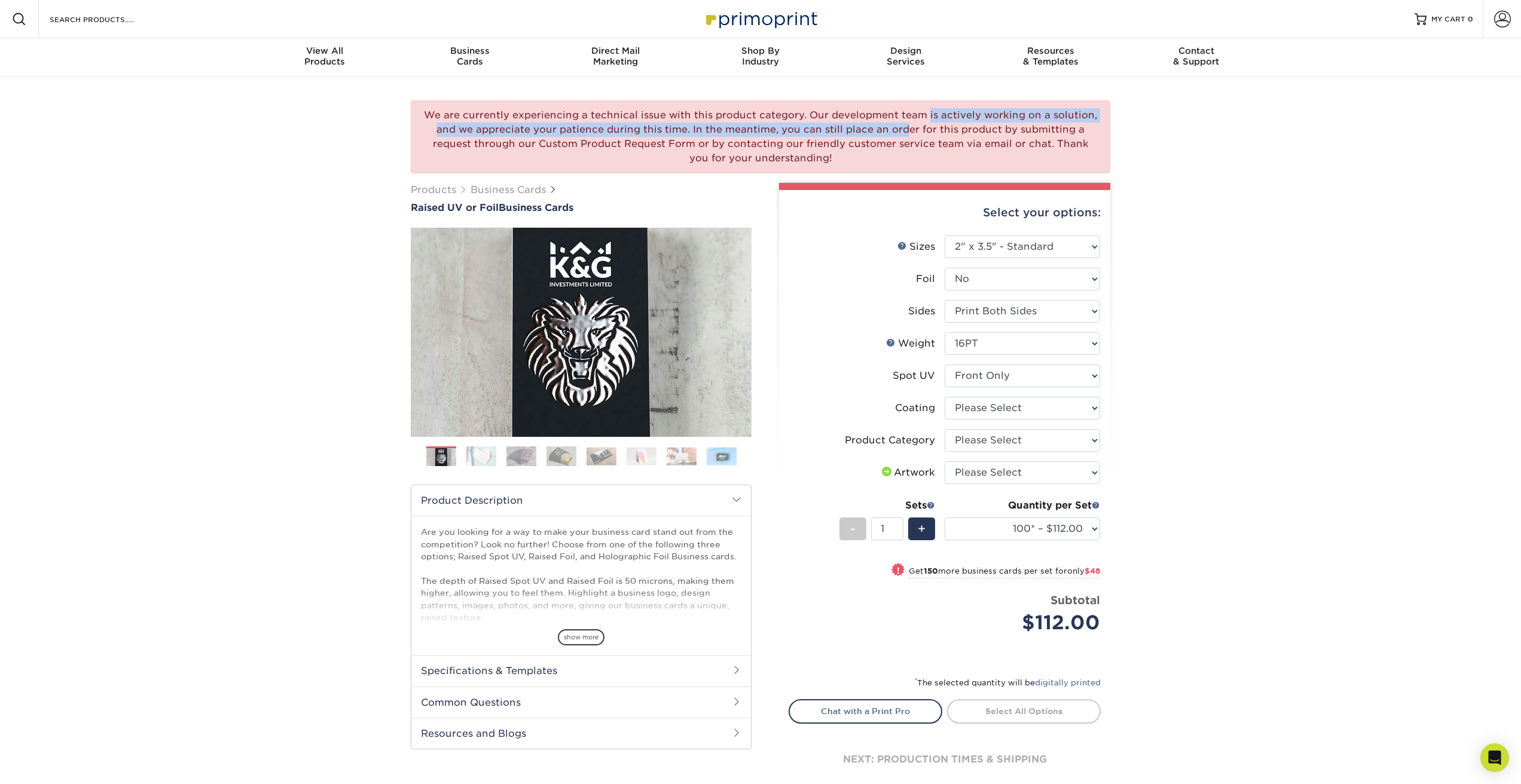
drag, startPoint x: 808, startPoint y: 115, endPoint x: 811, endPoint y: 135, distance: 20.2
click at [811, 135] on div "We are currently experiencing a technical issue with this product category. Our…" at bounding box center [760, 137] width 699 height 72
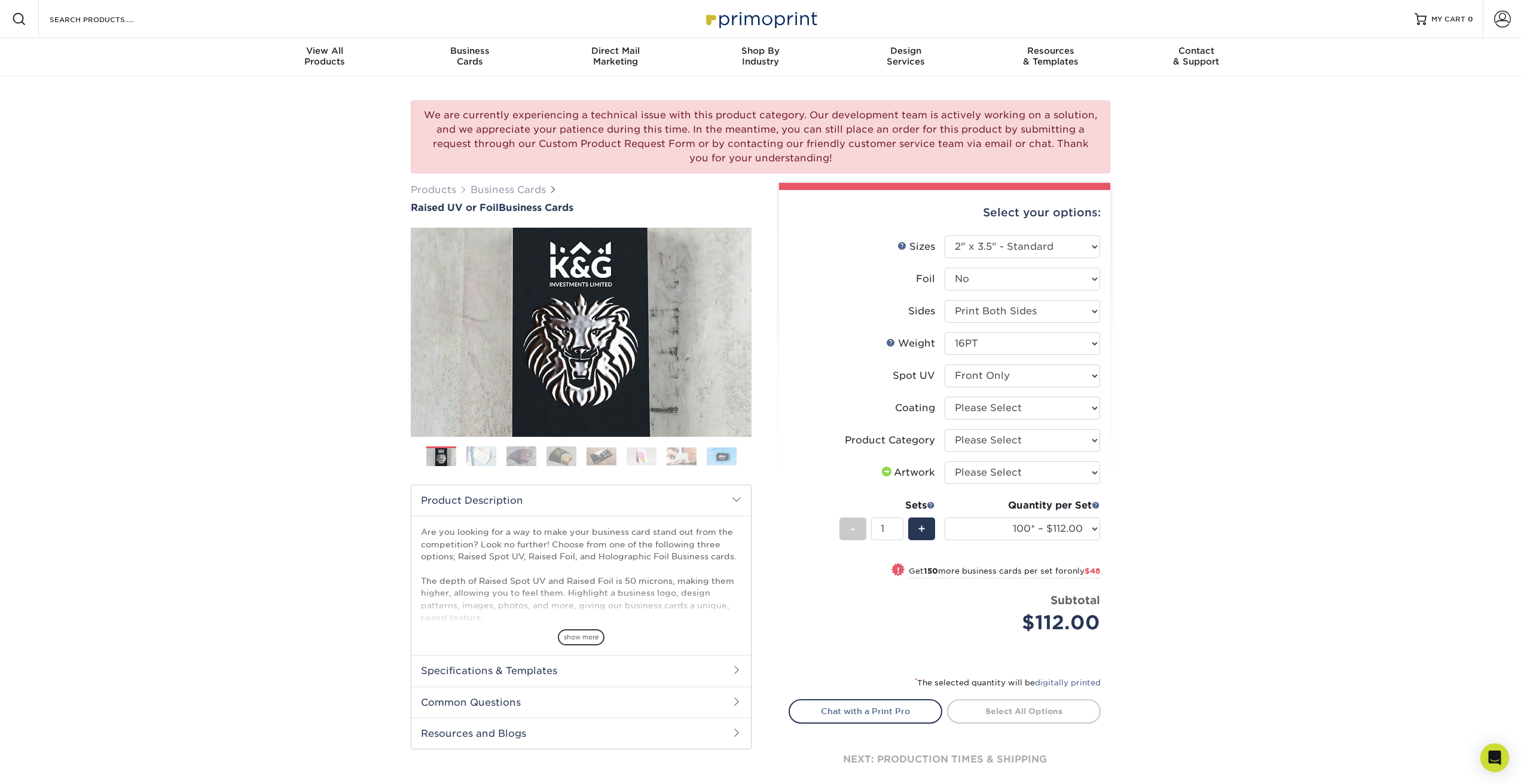
click at [811, 135] on div "We are currently experiencing a technical issue with this product category. Our…" at bounding box center [760, 137] width 699 height 72
drag, startPoint x: 779, startPoint y: 128, endPoint x: 832, endPoint y: 156, distance: 59.9
click at [832, 156] on div "We are currently experiencing a technical issue with this product category. Our…" at bounding box center [760, 137] width 699 height 72
copy div "you can still place an order for this product by submitting a request through o…"
click at [126, 21] on input "Search Products" at bounding box center [106, 19] width 117 height 15
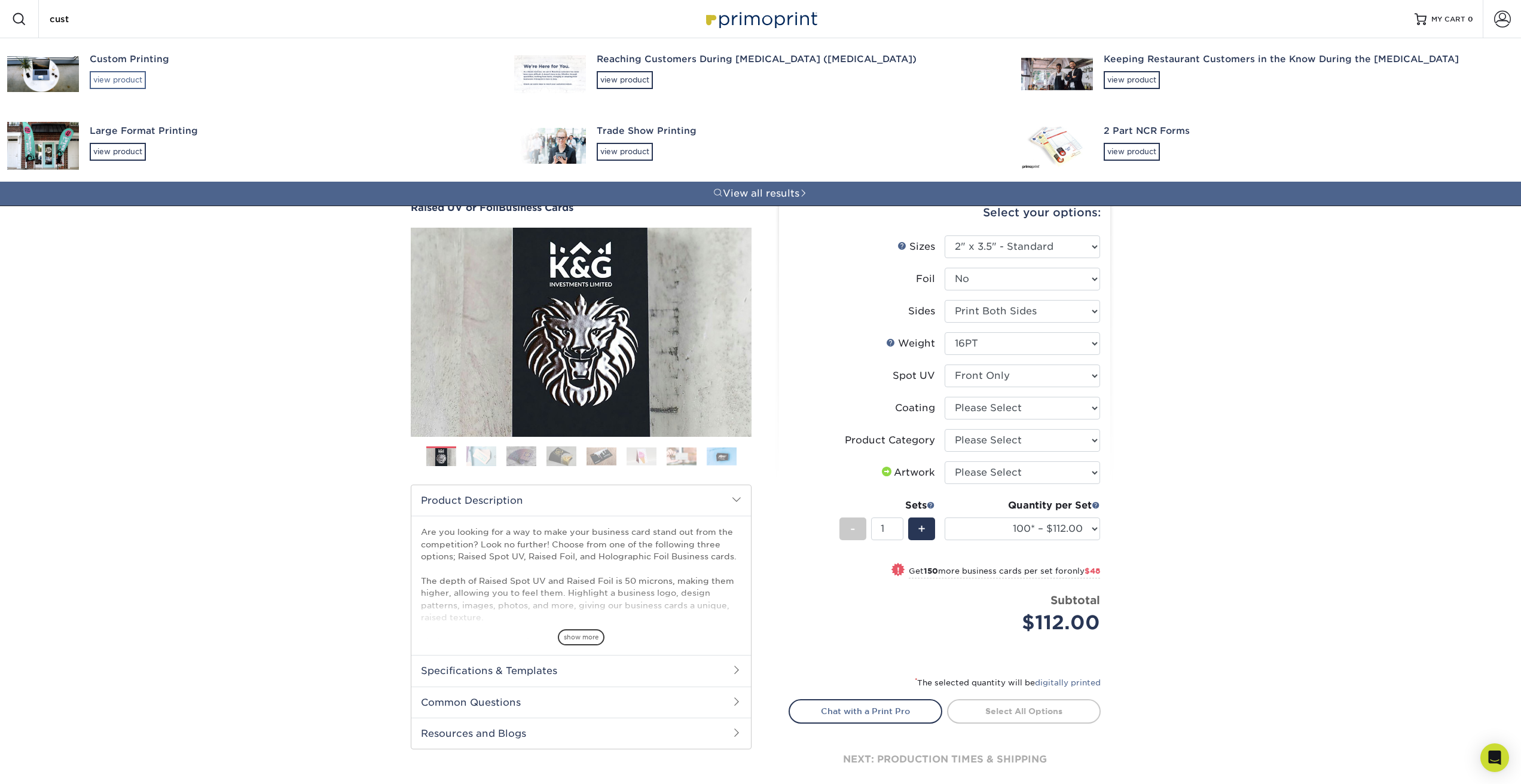
type input "cust"
click at [119, 81] on div "view product" at bounding box center [118, 80] width 56 height 18
